Goal: Transaction & Acquisition: Purchase product/service

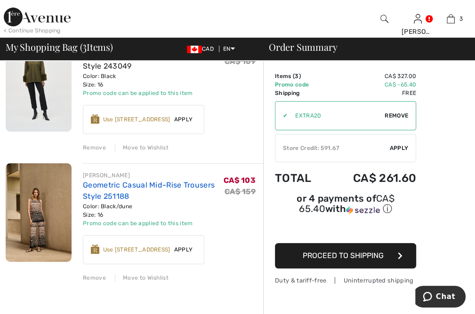
scroll to position [282, 0]
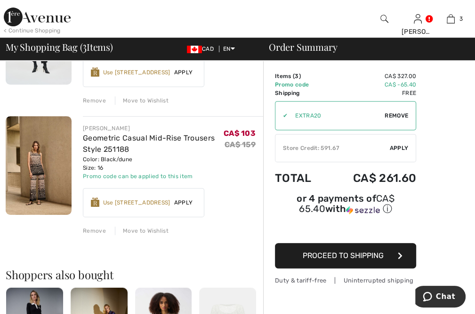
click at [100, 230] on div "Remove" at bounding box center [94, 231] width 23 height 8
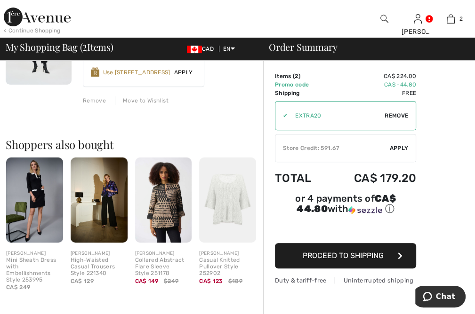
click at [171, 192] on img at bounding box center [163, 200] width 57 height 85
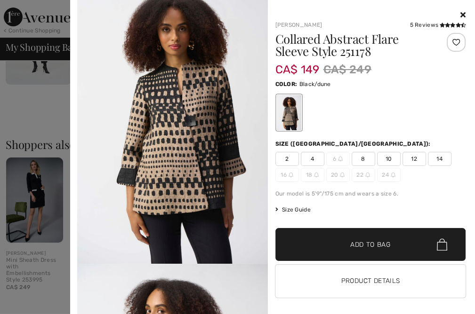
scroll to position [0, 0]
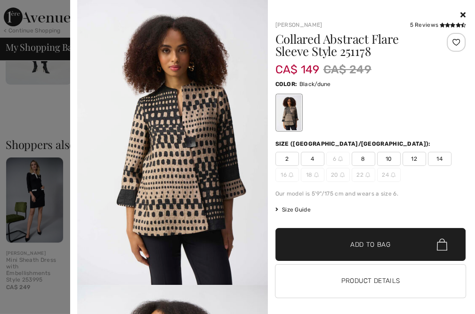
click at [460, 13] on icon at bounding box center [462, 15] width 5 height 8
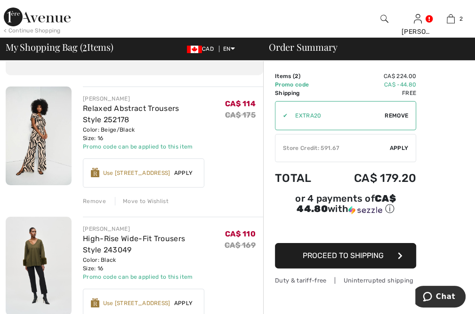
scroll to position [94, 0]
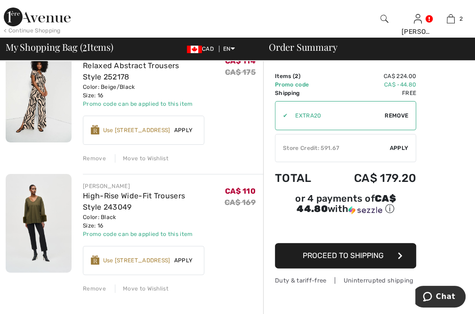
click at [42, 225] on img at bounding box center [39, 223] width 66 height 99
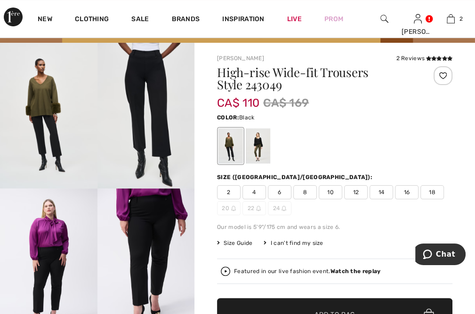
scroll to position [94, 0]
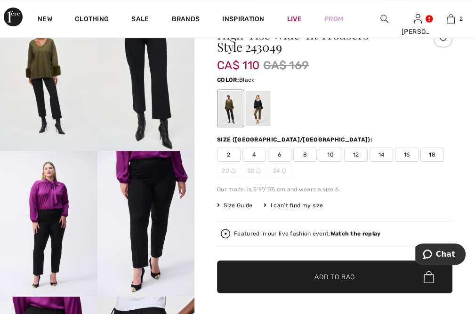
click at [162, 217] on img at bounding box center [145, 223] width 97 height 145
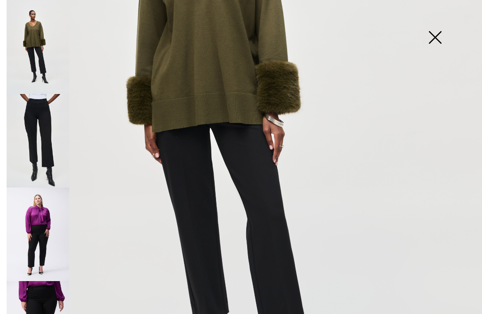
scroll to position [141, 0]
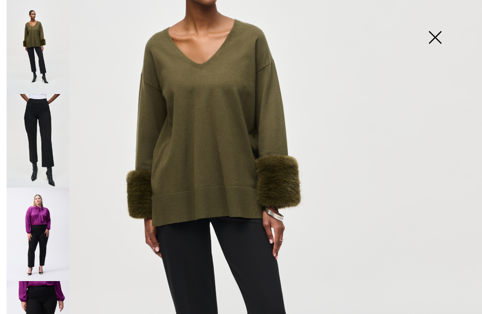
click at [41, 230] on img at bounding box center [38, 235] width 63 height 94
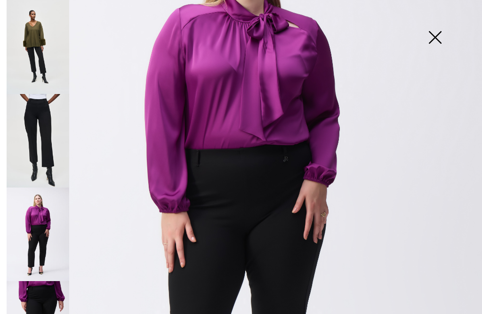
click at [435, 42] on img at bounding box center [434, 38] width 47 height 48
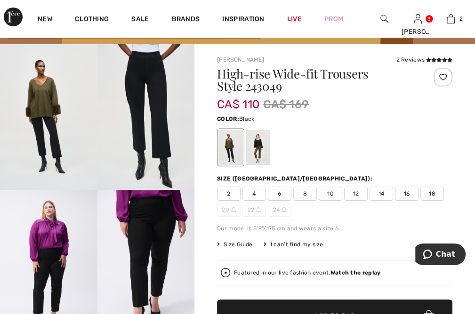
scroll to position [0, 0]
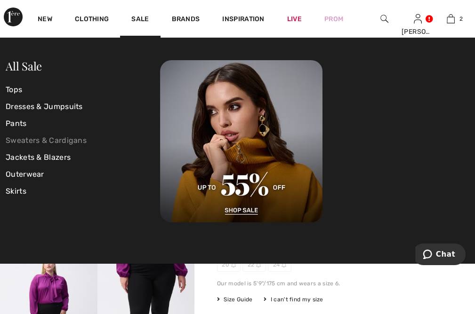
click at [51, 137] on link "Sweaters & Cardigans" at bounding box center [83, 140] width 154 height 17
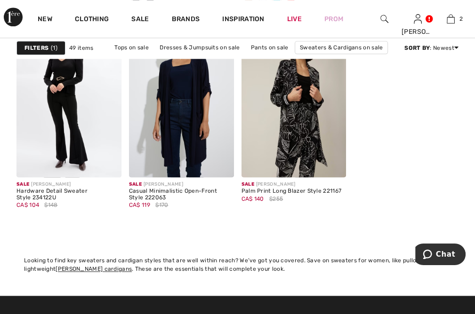
scroll to position [3009, 0]
